Goal: Task Accomplishment & Management: Use online tool/utility

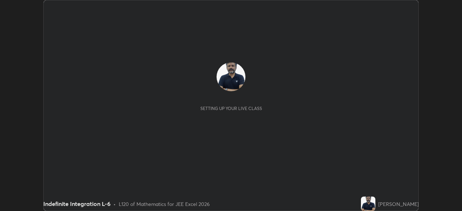
scroll to position [211, 461]
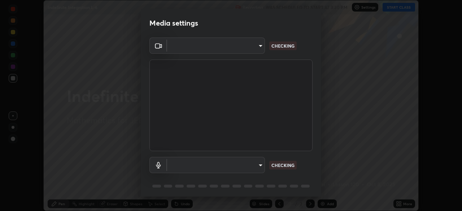
type input "ef407f58ae65e10c1af5a040b6eccf178273e27ca296938399710cc3d85b5032"
type input "5a1f14acecb245962b3e6839b586ca798175aa1dabeb7b35b91f029c14d1209b"
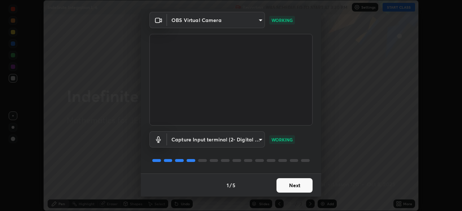
click at [296, 183] on button "Next" at bounding box center [294, 185] width 36 height 14
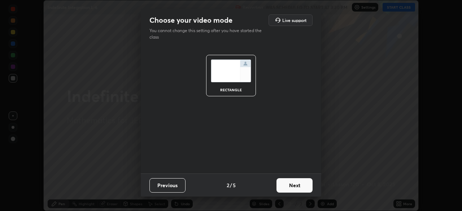
click at [298, 187] on button "Next" at bounding box center [294, 185] width 36 height 14
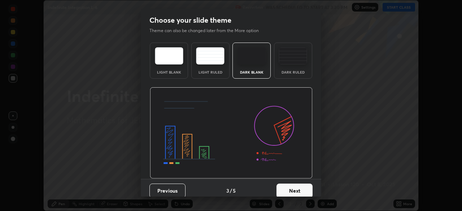
click at [296, 189] on button "Next" at bounding box center [294, 191] width 36 height 14
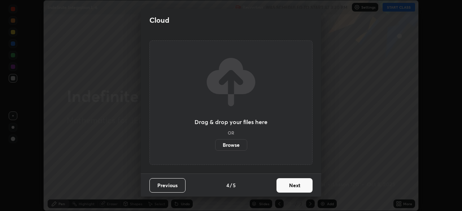
click at [295, 185] on button "Next" at bounding box center [294, 185] width 36 height 14
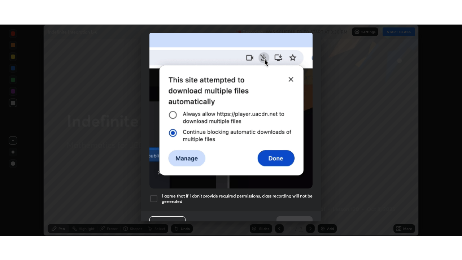
scroll to position [173, 0]
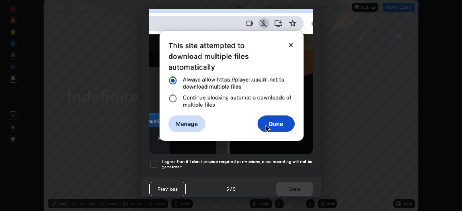
click at [157, 160] on div at bounding box center [153, 164] width 9 height 9
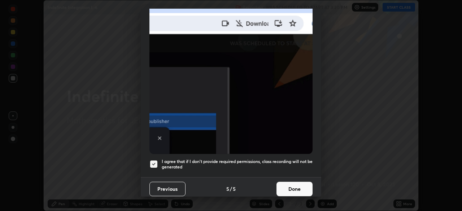
click at [293, 184] on button "Done" at bounding box center [294, 189] width 36 height 14
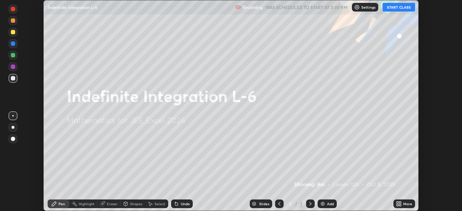
click at [399, 8] on button "START CLASS" at bounding box center [398, 7] width 32 height 9
click at [403, 202] on div "More" at bounding box center [404, 203] width 22 height 9
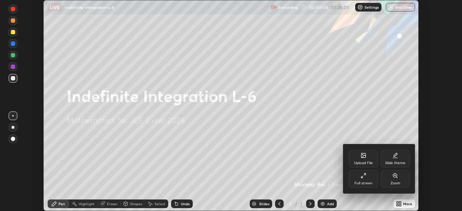
click at [368, 179] on div "Full screen" at bounding box center [363, 178] width 29 height 17
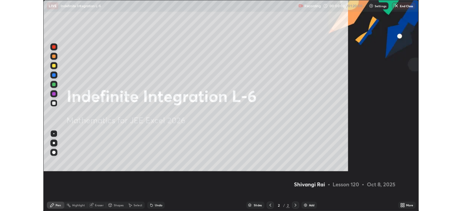
scroll to position [260, 462]
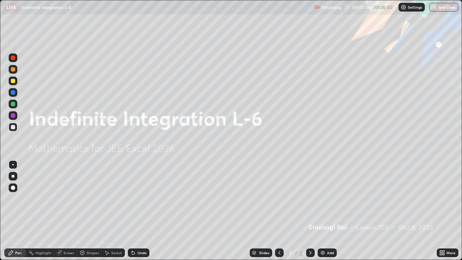
click at [328, 211] on div "Add" at bounding box center [330, 253] width 7 height 4
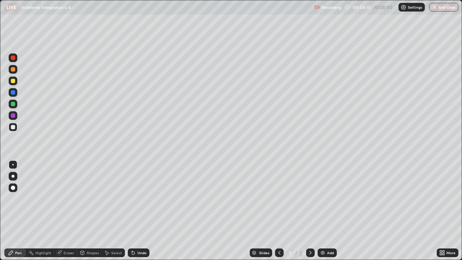
click at [134, 211] on icon at bounding box center [133, 253] width 6 height 6
click at [137, 211] on div "Undo" at bounding box center [141, 253] width 9 height 4
click at [135, 211] on div "Undo" at bounding box center [139, 252] width 22 height 9
click at [137, 211] on div "Undo" at bounding box center [141, 253] width 9 height 4
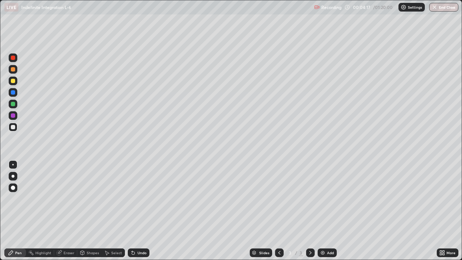
click at [139, 211] on div "Undo" at bounding box center [141, 253] width 9 height 4
click at [142, 211] on div "Undo" at bounding box center [141, 253] width 9 height 4
click at [140, 211] on div "Undo" at bounding box center [141, 253] width 9 height 4
click at [329, 211] on div "Add" at bounding box center [330, 253] width 7 height 4
click at [327, 211] on div "Add" at bounding box center [330, 253] width 7 height 4
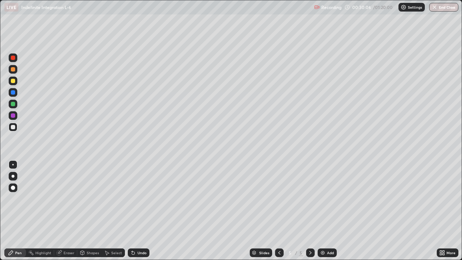
click at [328, 211] on div "Add" at bounding box center [330, 253] width 7 height 4
click at [329, 211] on div "Add" at bounding box center [330, 253] width 7 height 4
click at [137, 211] on div "Undo" at bounding box center [141, 253] width 9 height 4
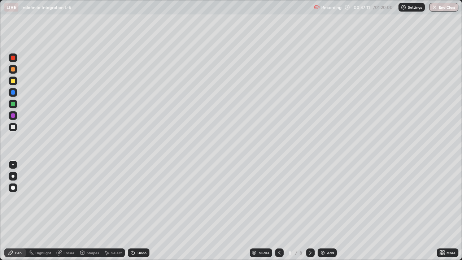
click at [138, 211] on div "Undo" at bounding box center [141, 253] width 9 height 4
click at [137, 211] on div "Undo" at bounding box center [141, 253] width 9 height 4
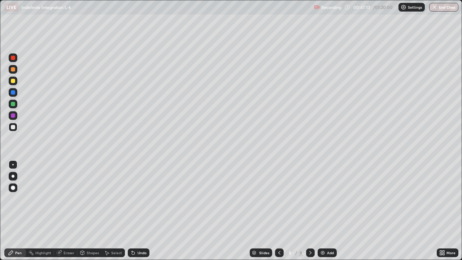
click at [136, 211] on div "Undo" at bounding box center [139, 252] width 22 height 9
click at [139, 211] on div "Undo" at bounding box center [141, 253] width 9 height 4
click at [138, 211] on div "Undo" at bounding box center [141, 253] width 9 height 4
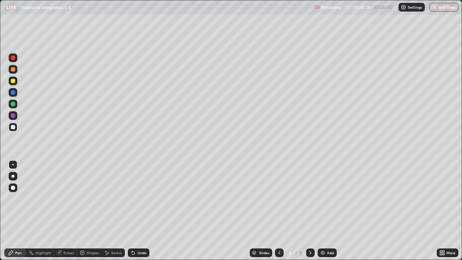
click at [138, 211] on div "Undo" at bounding box center [141, 253] width 9 height 4
click at [328, 211] on div "Add" at bounding box center [330, 253] width 7 height 4
click at [326, 211] on div "Add" at bounding box center [326, 252] width 19 height 9
click at [94, 211] on div "Shapes" at bounding box center [93, 253] width 12 height 4
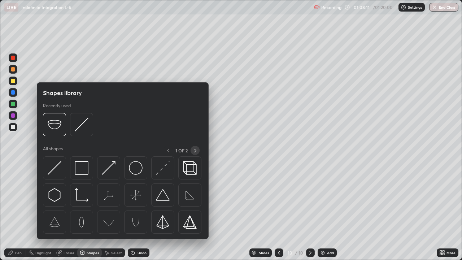
click at [195, 150] on icon at bounding box center [195, 151] width 6 height 6
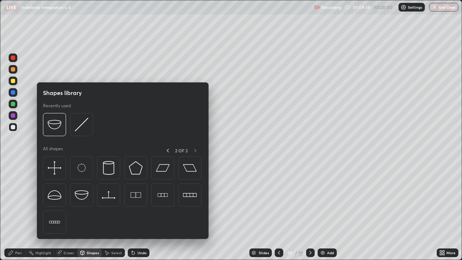
click at [91, 211] on div "Shapes" at bounding box center [93, 253] width 12 height 4
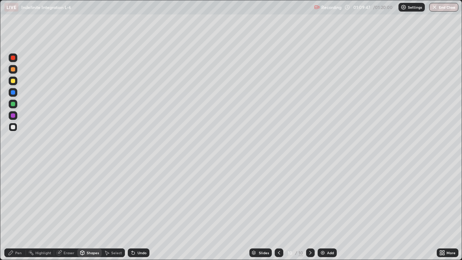
click at [89, 211] on div "Shapes" at bounding box center [93, 253] width 12 height 4
click at [13, 168] on div at bounding box center [13, 148] width 12 height 193
click at [14, 211] on div "Pen" at bounding box center [15, 252] width 22 height 9
click at [13, 164] on div at bounding box center [12, 164] width 1 height 1
click at [17, 211] on div "Pen" at bounding box center [18, 253] width 6 height 4
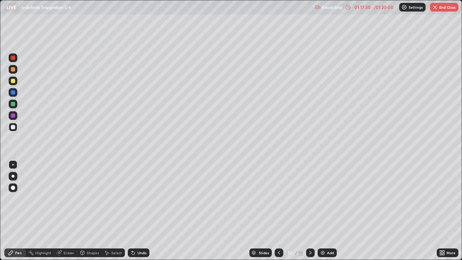
click at [439, 9] on button "End Class" at bounding box center [444, 7] width 28 height 9
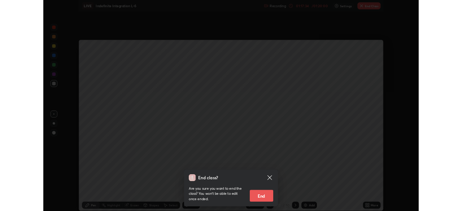
scroll to position [35859, 35608]
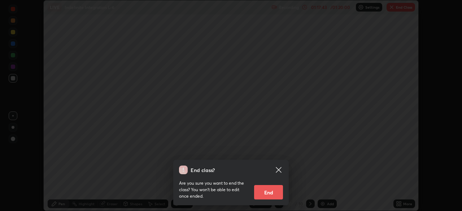
click at [271, 193] on button "End" at bounding box center [268, 192] width 29 height 14
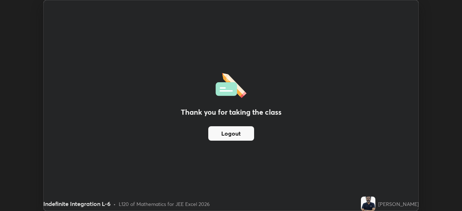
click at [216, 136] on button "Logout" at bounding box center [231, 133] width 46 height 14
